Goal: Obtain resource: Obtain resource

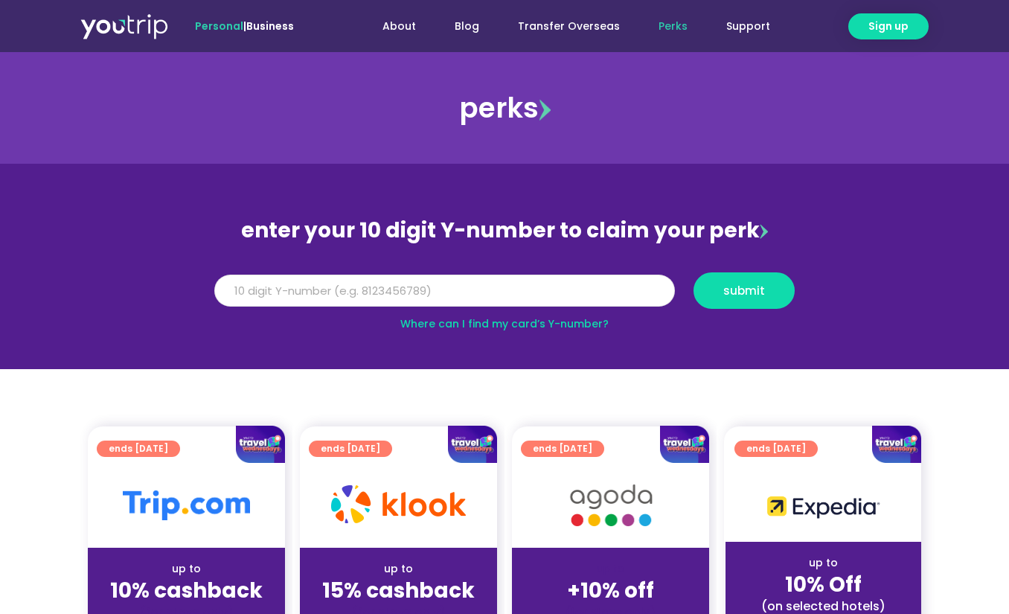
click at [428, 281] on input "Y Number" at bounding box center [444, 291] width 461 height 33
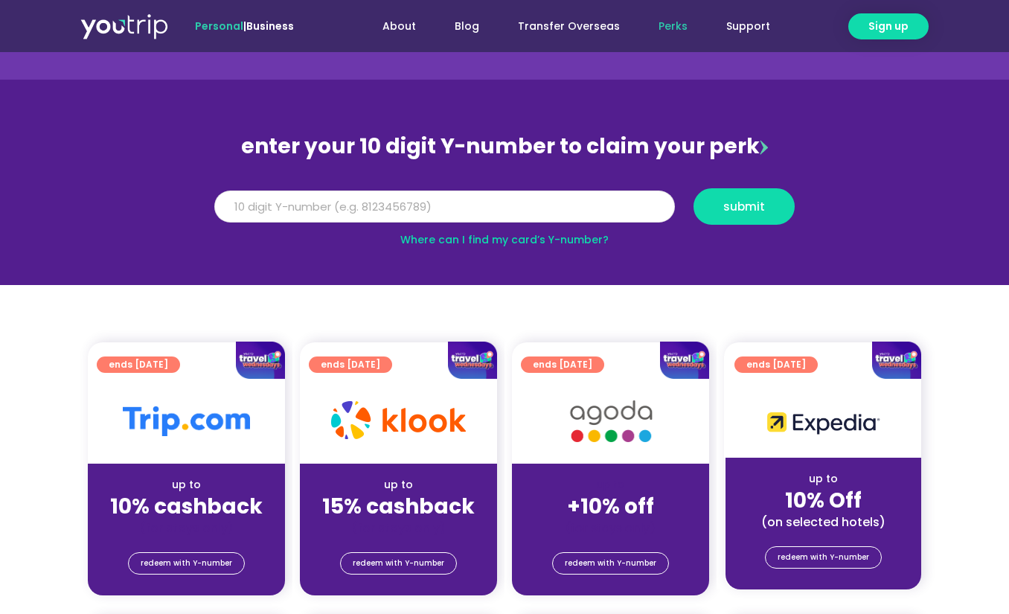
scroll to position [86, 0]
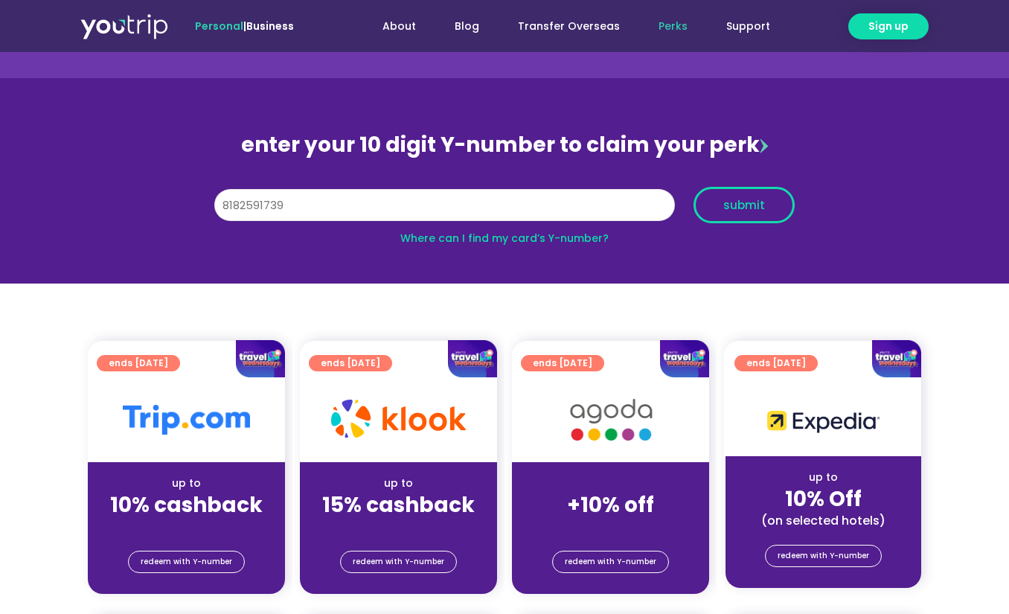
type input "8182591739"
click at [748, 193] on button "submit" at bounding box center [744, 205] width 101 height 36
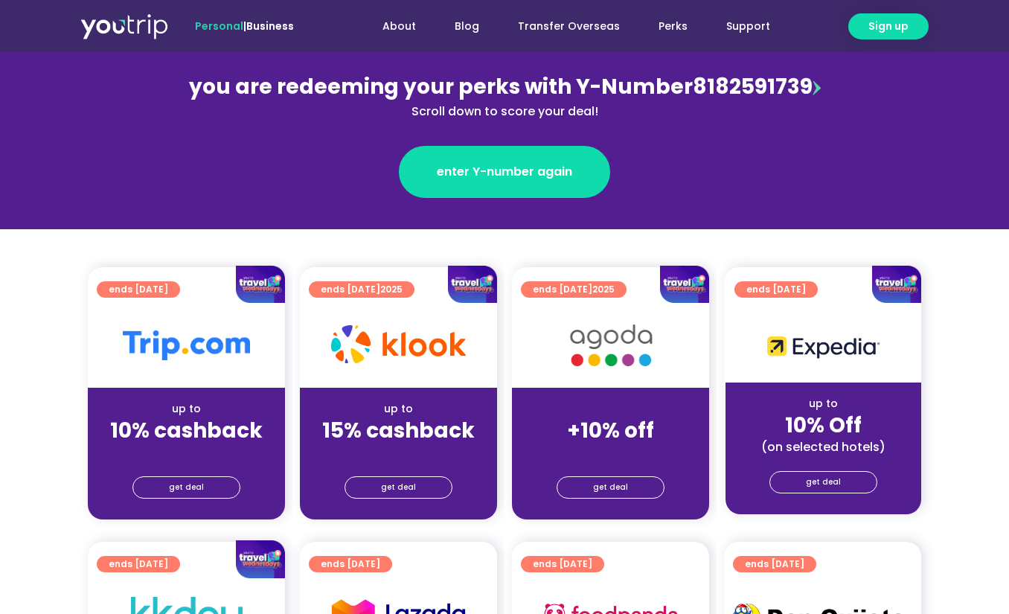
scroll to position [189, 0]
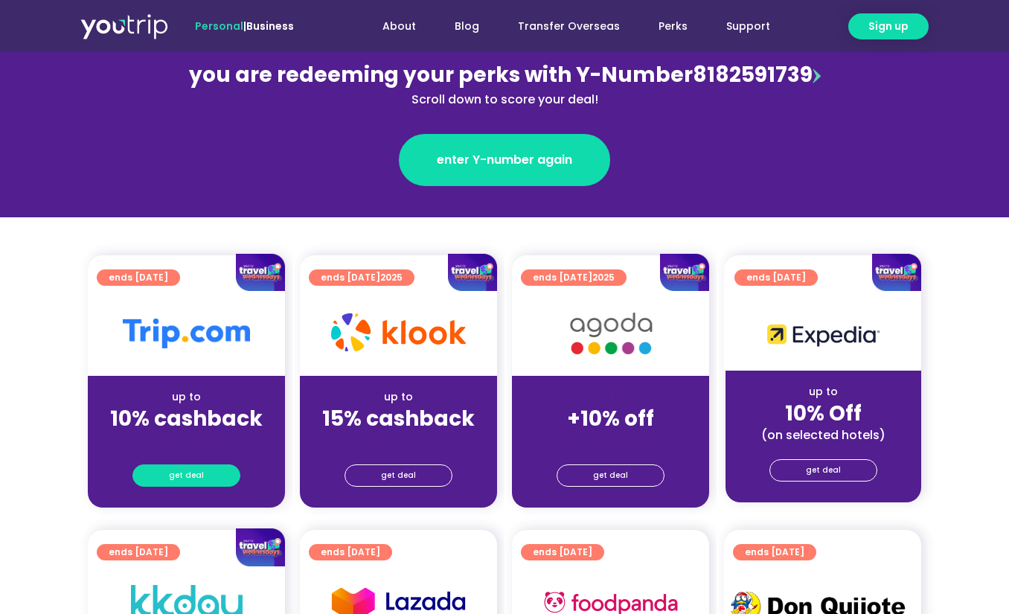
click at [214, 481] on link "get deal" at bounding box center [186, 475] width 108 height 22
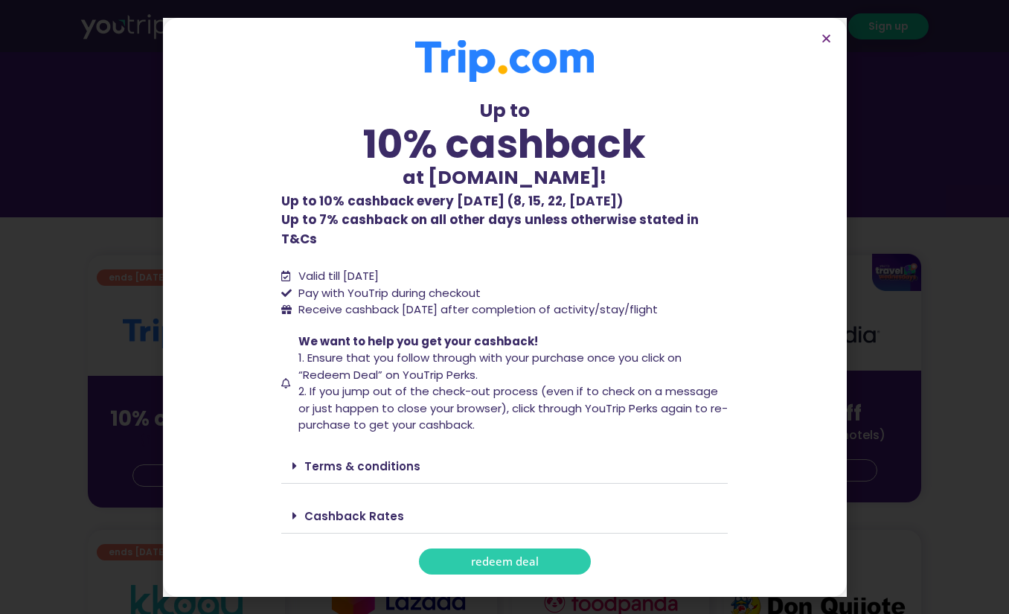
click at [505, 556] on span "redeem deal" at bounding box center [505, 561] width 68 height 11
